Goal: Check status: Check status

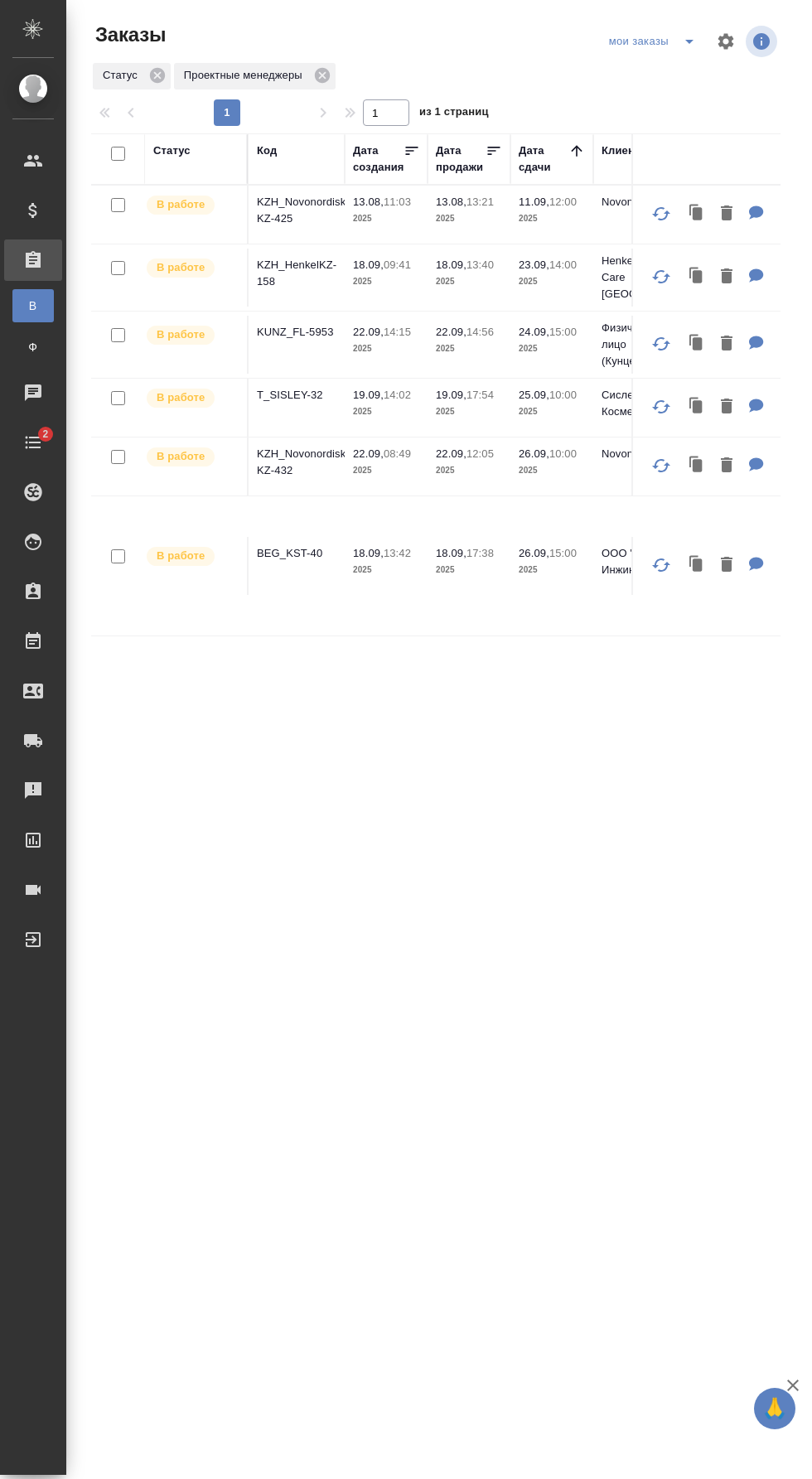
click at [319, 547] on p "BEG_KST-40" at bounding box center [296, 553] width 80 height 16
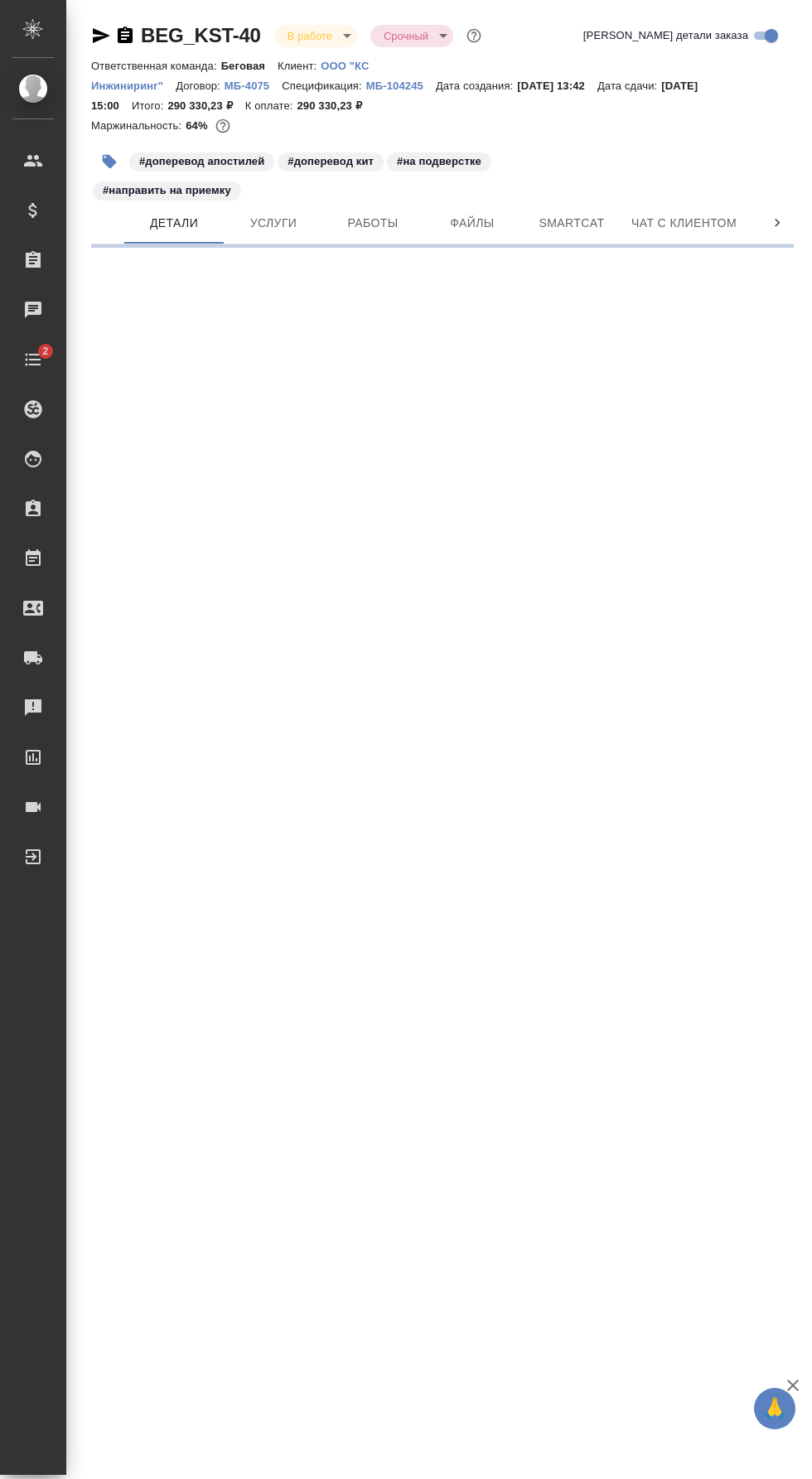
select select "RU"
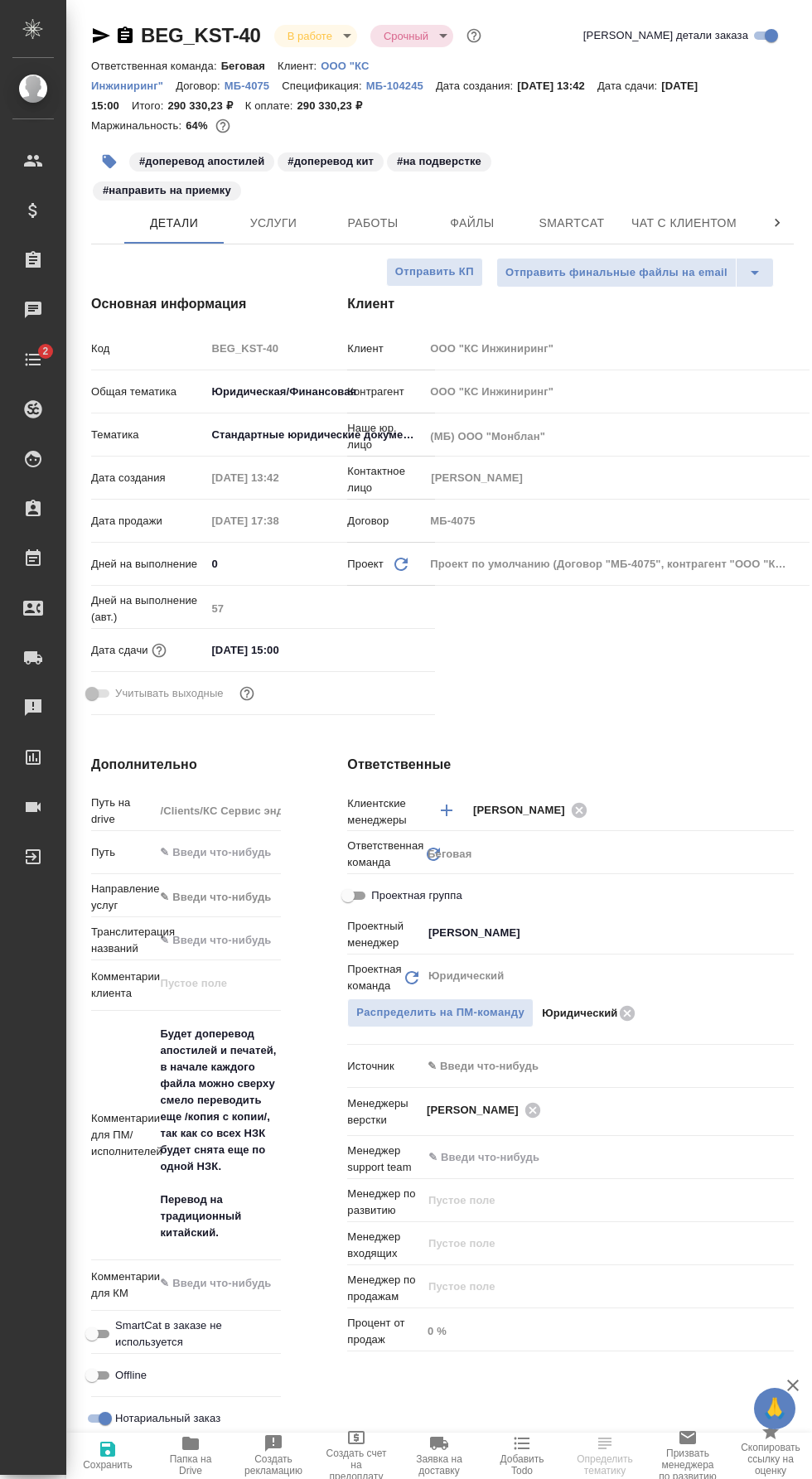
type textarea "x"
click at [376, 219] on span "Работы" at bounding box center [373, 223] width 80 height 21
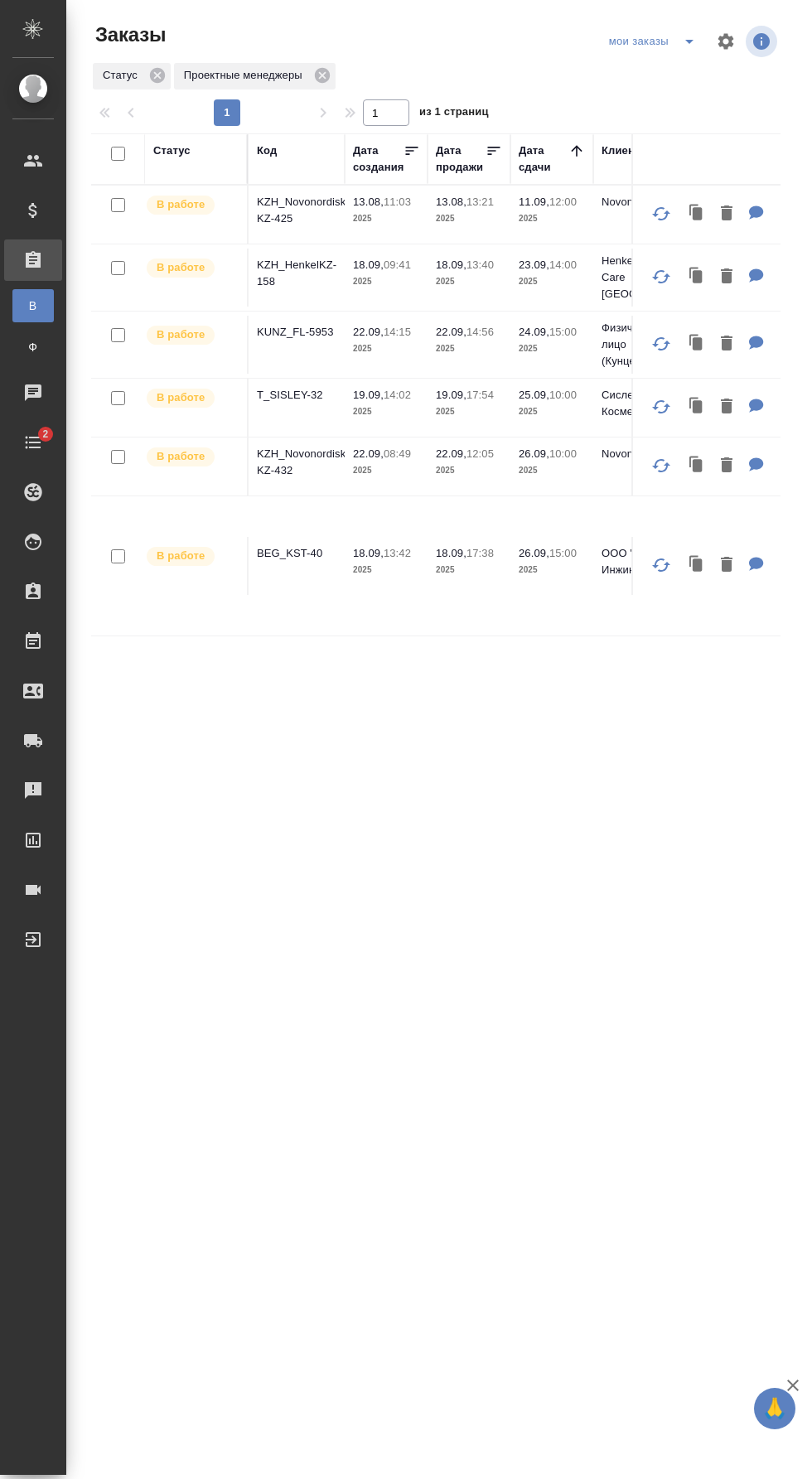
click at [313, 330] on p "KUNZ_FL-5953" at bounding box center [296, 332] width 80 height 16
click at [308, 551] on p "BEG_KST-40" at bounding box center [296, 553] width 80 height 16
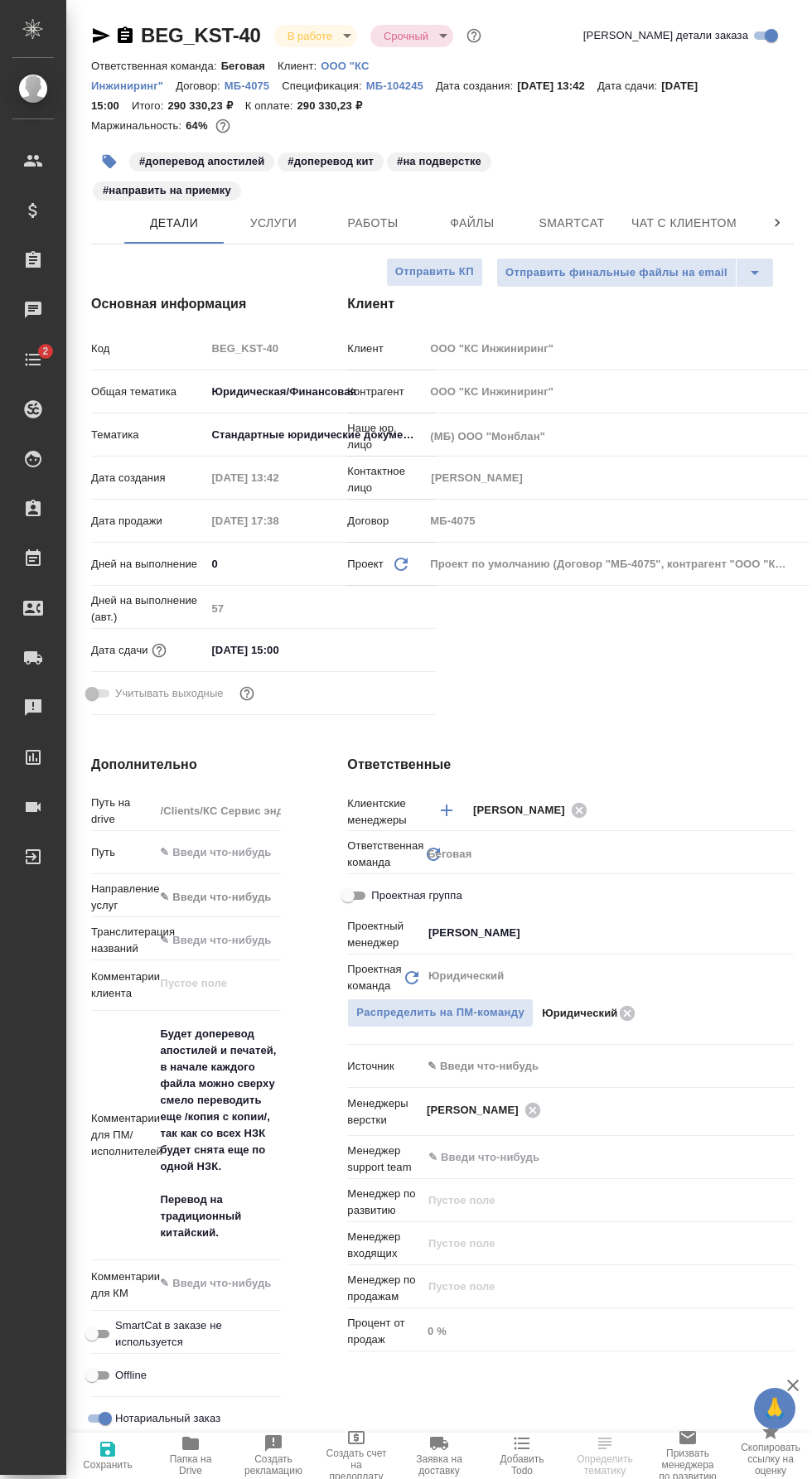
select select "RU"
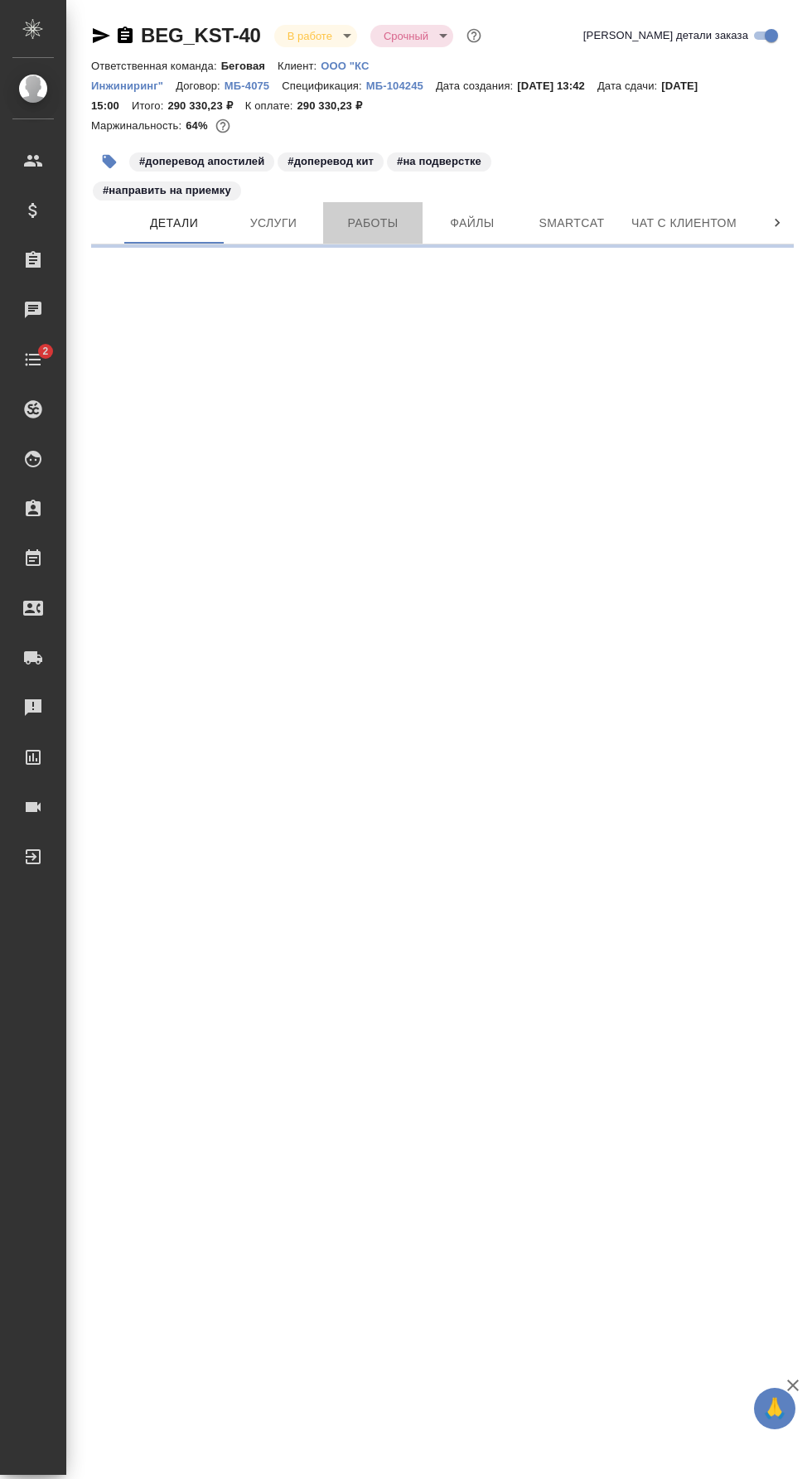
click at [388, 214] on span "Работы" at bounding box center [373, 223] width 80 height 21
